Goal: Task Accomplishment & Management: Use online tool/utility

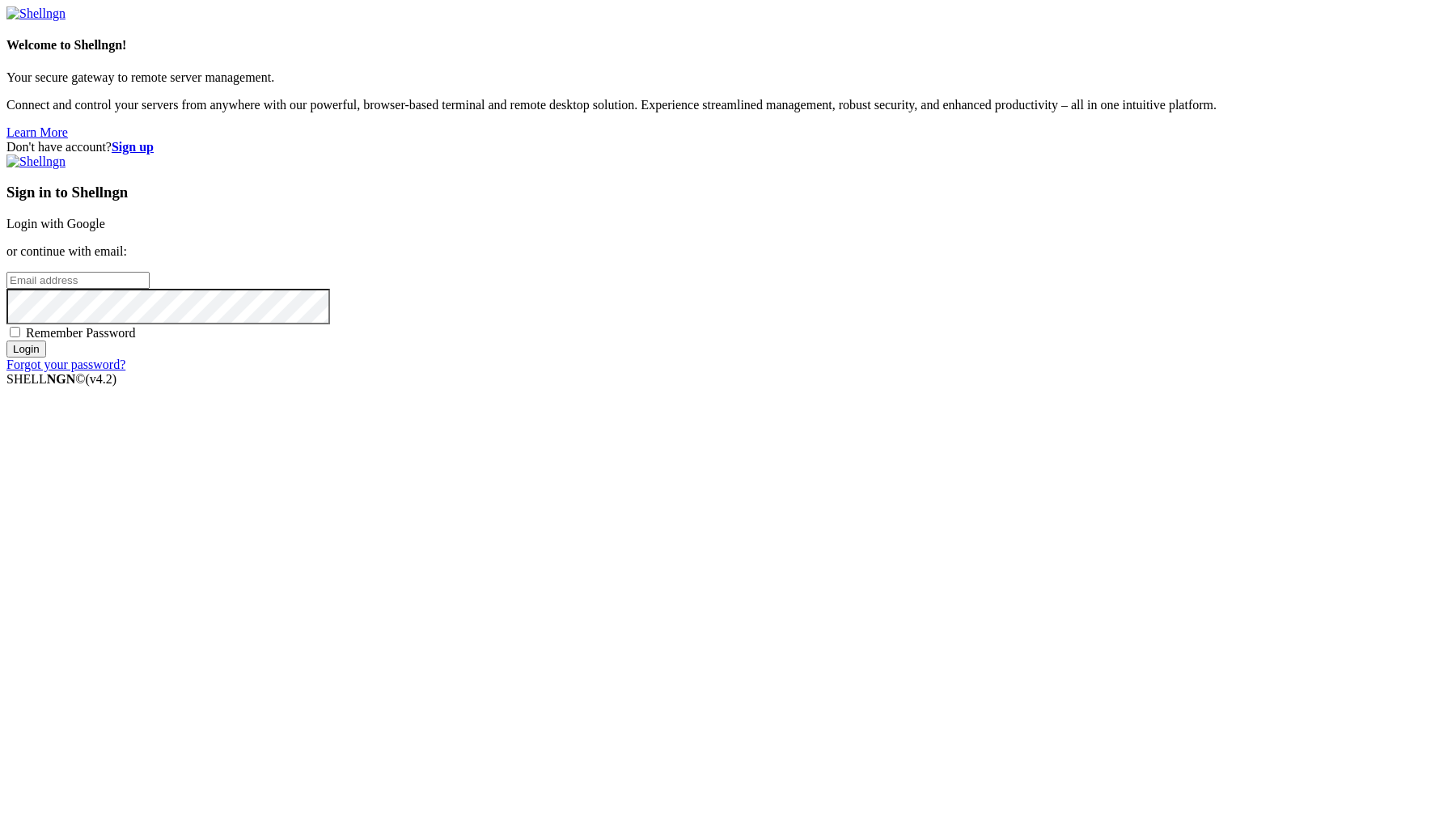
type input "[PERSON_NAME][EMAIL_ADDRESS][DOMAIN_NAME]"
click at [46, 357] on input "Login" at bounding box center [27, 348] width 40 height 17
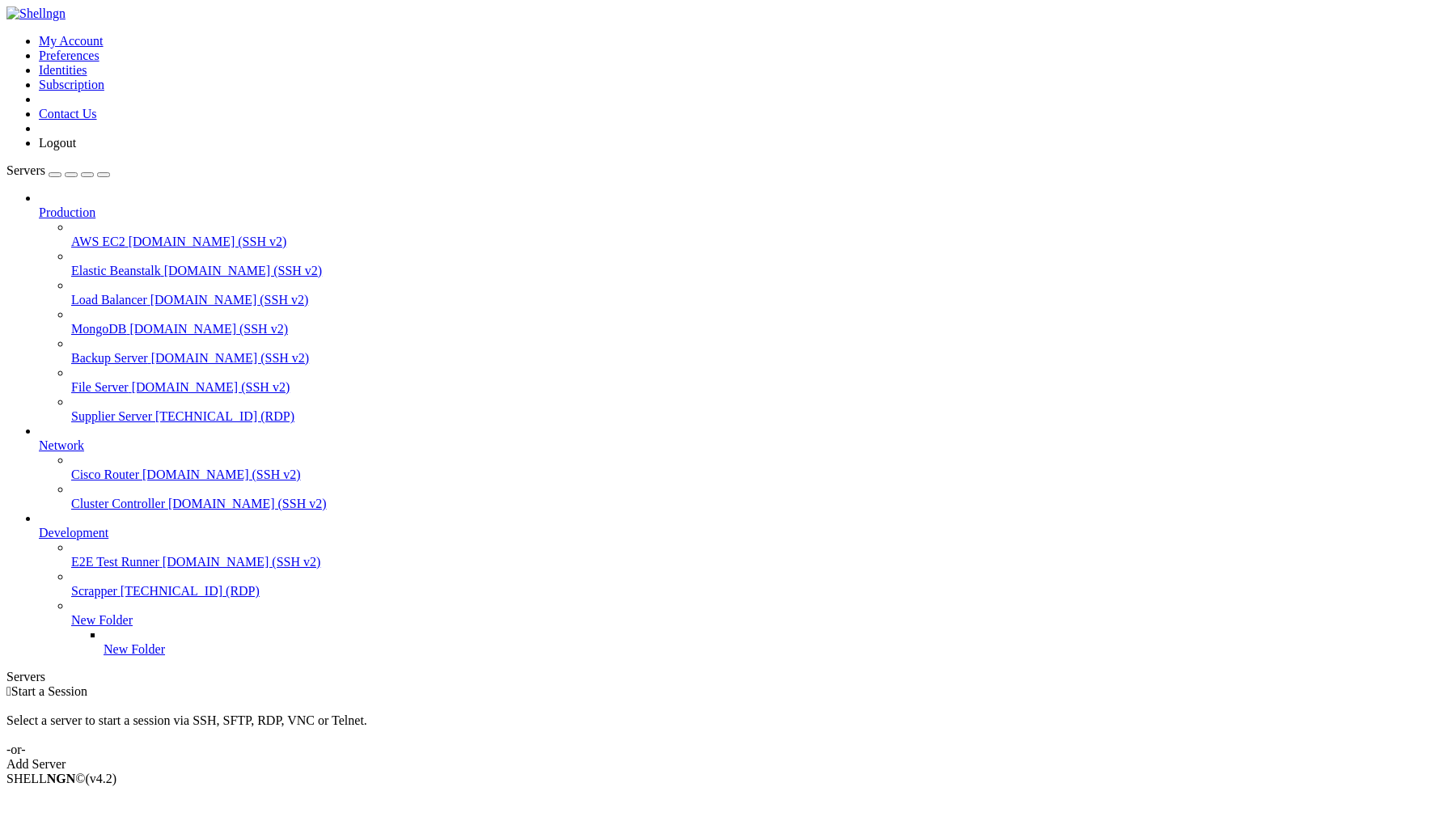
click at [152, 409] on span "Supplier Server" at bounding box center [112, 415] width 81 height 14
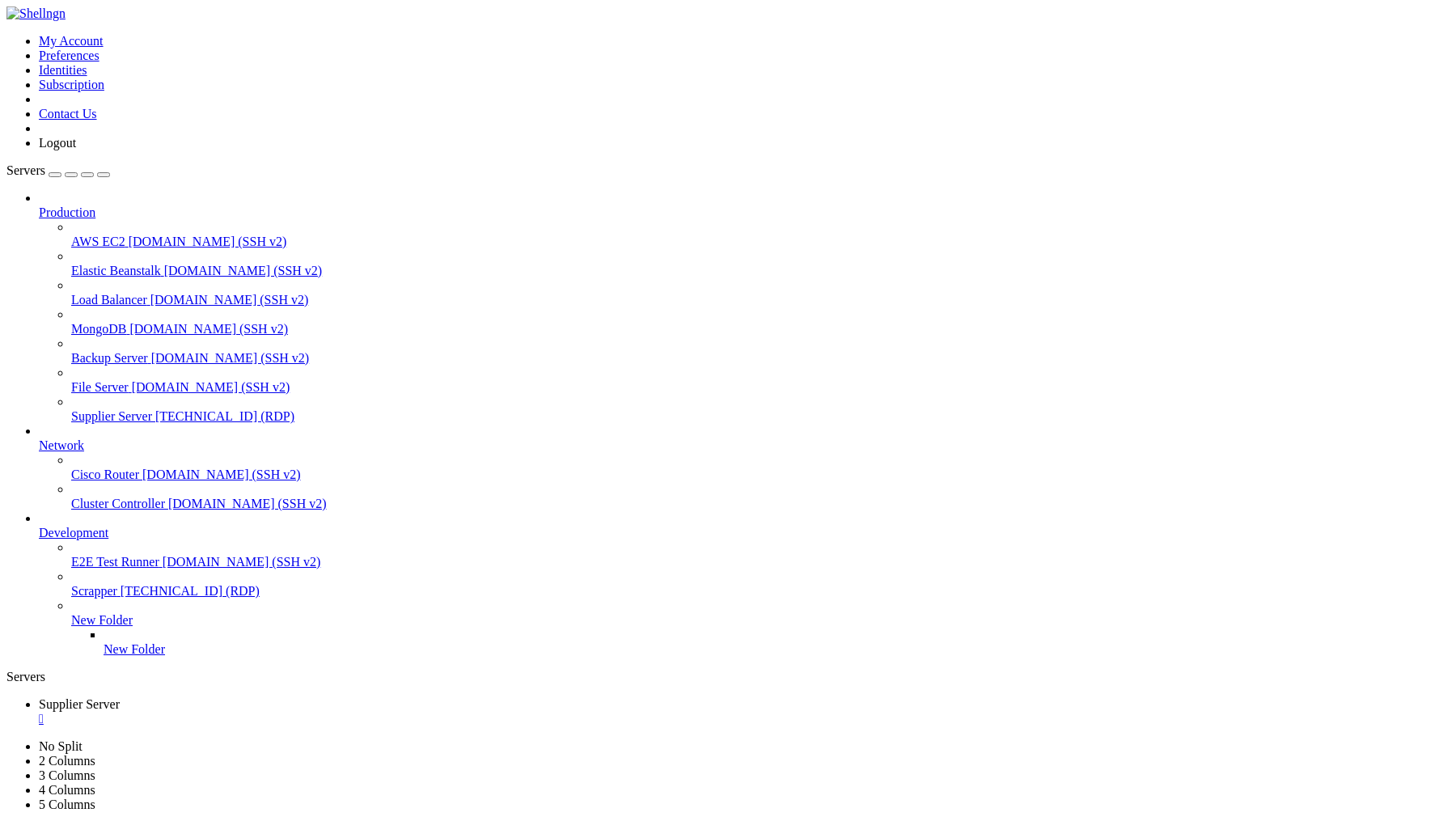
drag, startPoint x: 374, startPoint y: 1268, endPoint x: 484, endPoint y: 1270, distance: 110.0
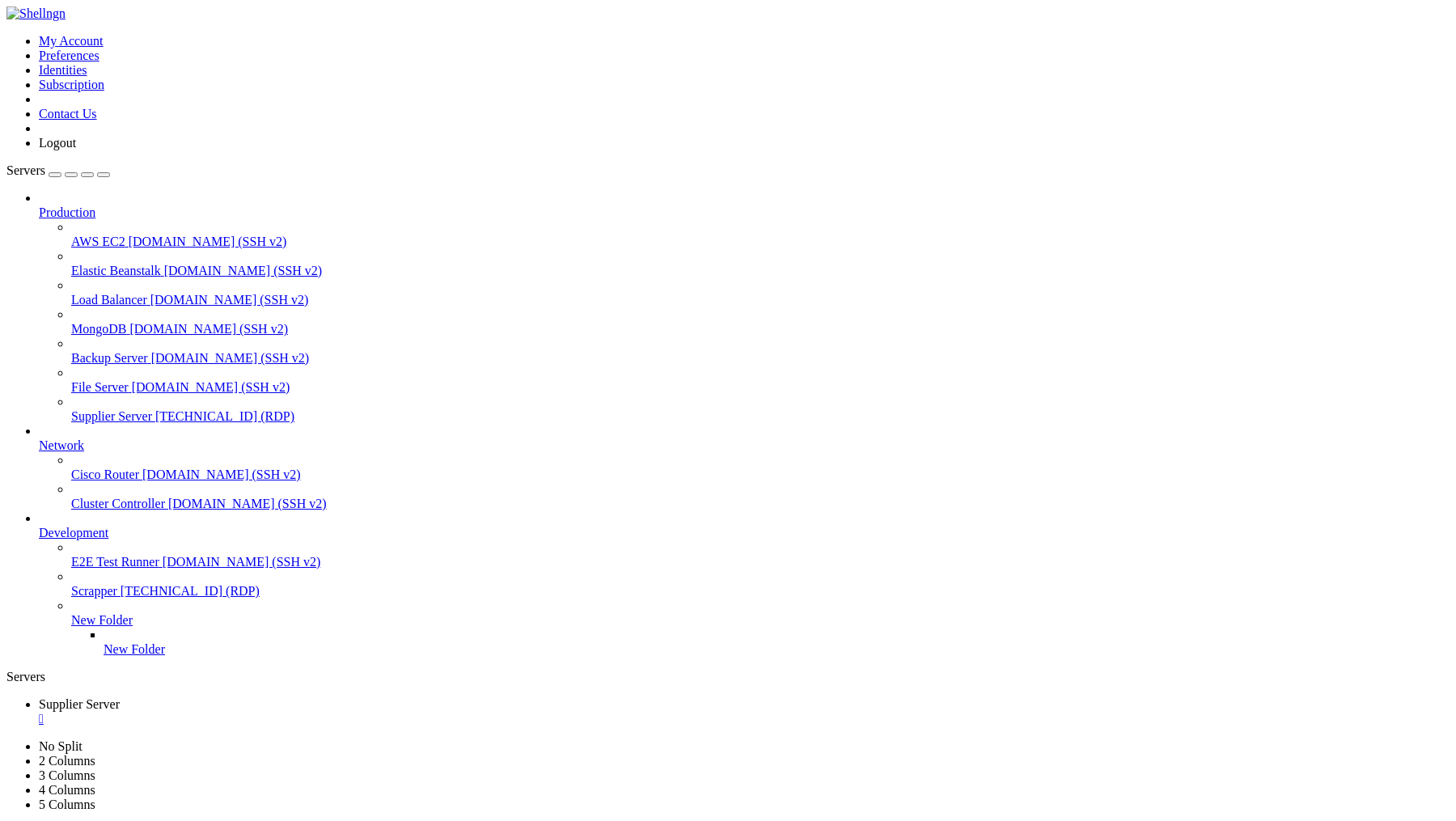
drag, startPoint x: 376, startPoint y: 1274, endPoint x: 473, endPoint y: 1269, distance: 97.1
click at [324, 712] on div "" at bounding box center [744, 719] width 1410 height 15
